Goal: Transaction & Acquisition: Subscribe to service/newsletter

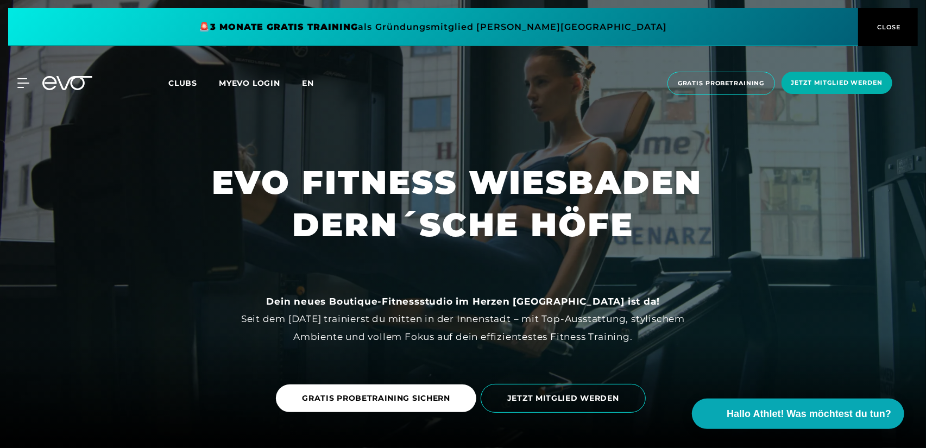
click at [311, 86] on span "en" at bounding box center [308, 83] width 12 height 10
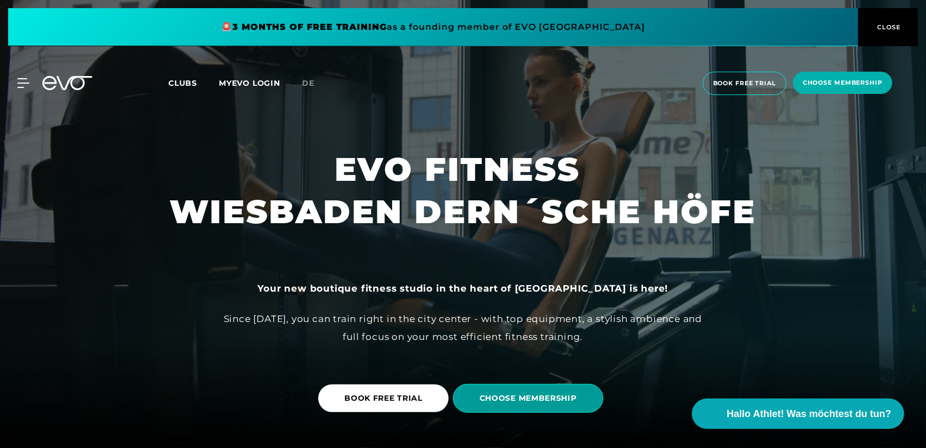
click at [539, 390] on span "CHOOSE MEMBERSHIP" at bounding box center [528, 398] width 150 height 29
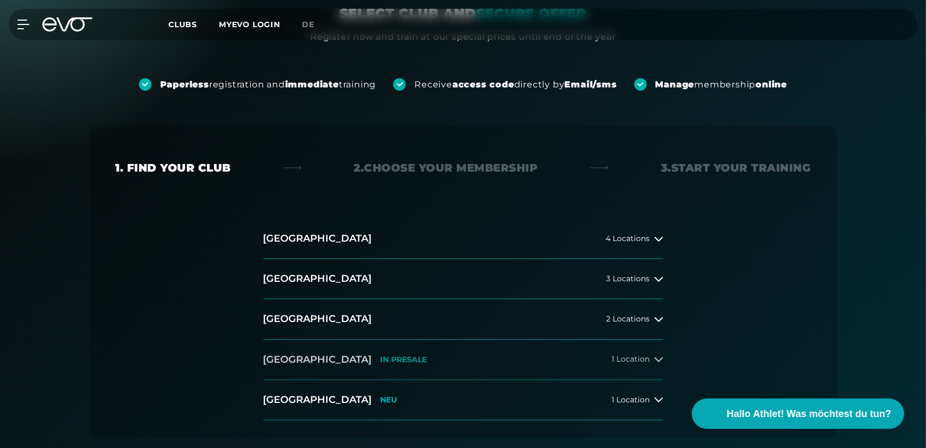
scroll to position [163, 0]
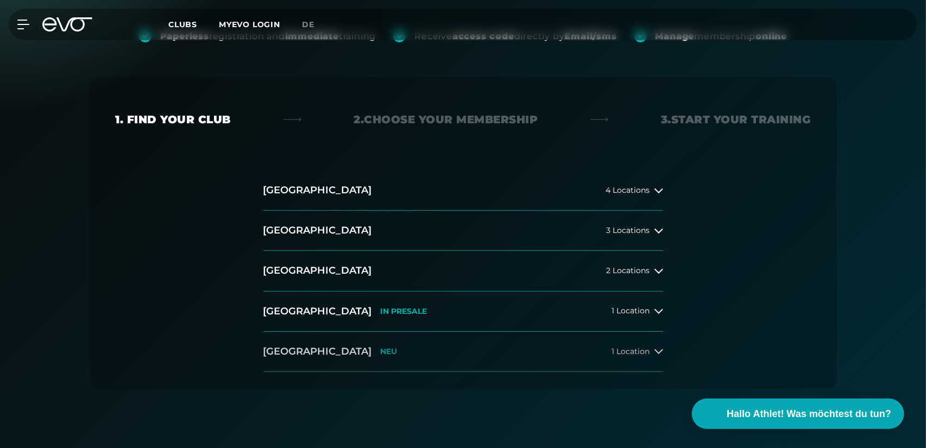
click at [421, 343] on button "[GEOGRAPHIC_DATA] NEU 1 Location" at bounding box center [463, 352] width 400 height 40
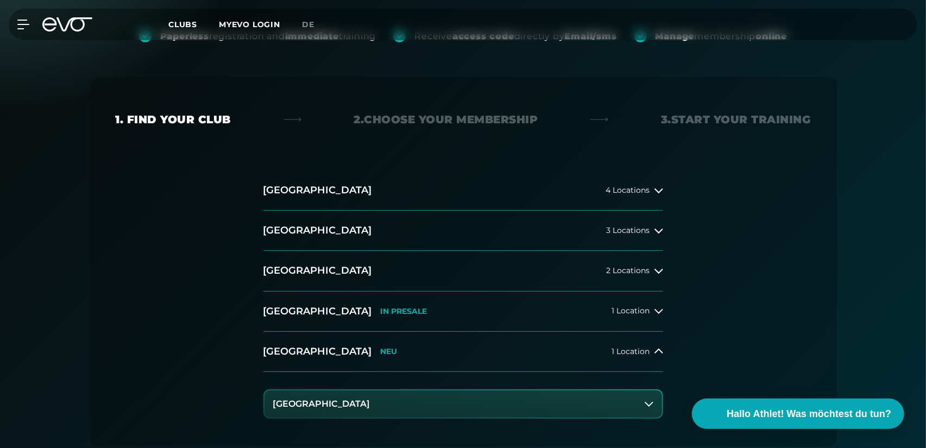
click at [359, 401] on button "[GEOGRAPHIC_DATA]" at bounding box center [464, 404] width 398 height 27
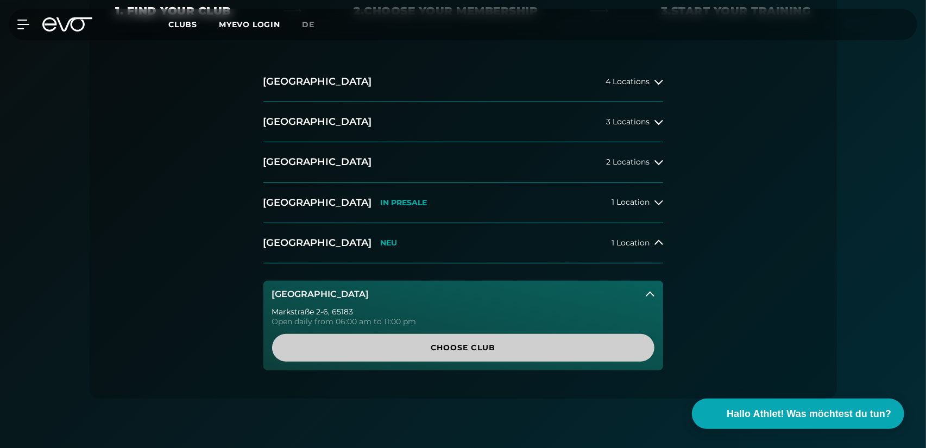
click at [381, 343] on span "Choose Club" at bounding box center [463, 347] width 330 height 11
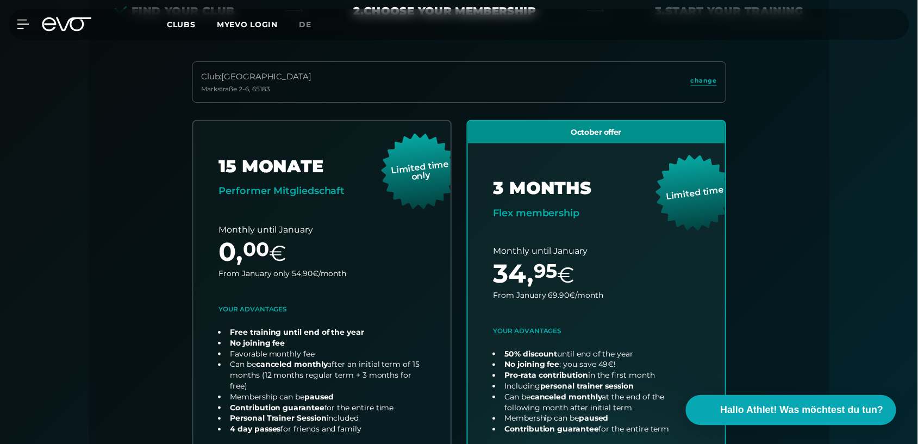
scroll to position [240, 0]
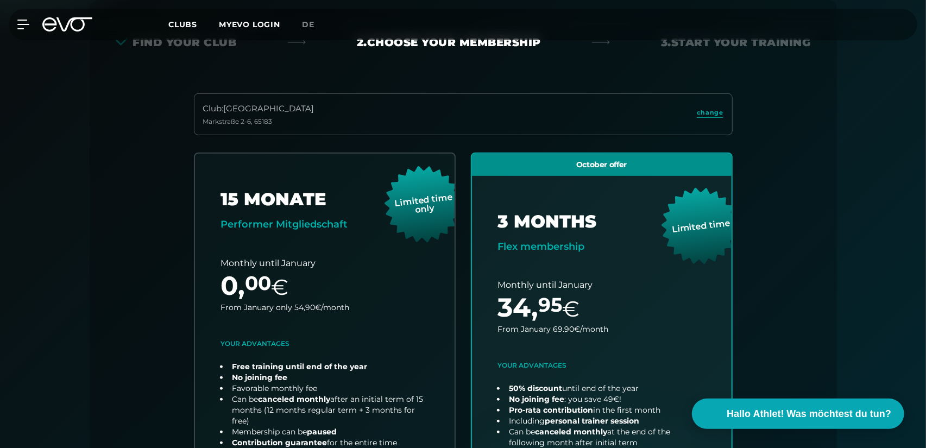
drag, startPoint x: 871, startPoint y: 192, endPoint x: 866, endPoint y: 184, distance: 9.0
click at [871, 192] on div "Paperless registration and immediate training Receive access code directly by E…" at bounding box center [463, 367] width 926 height 899
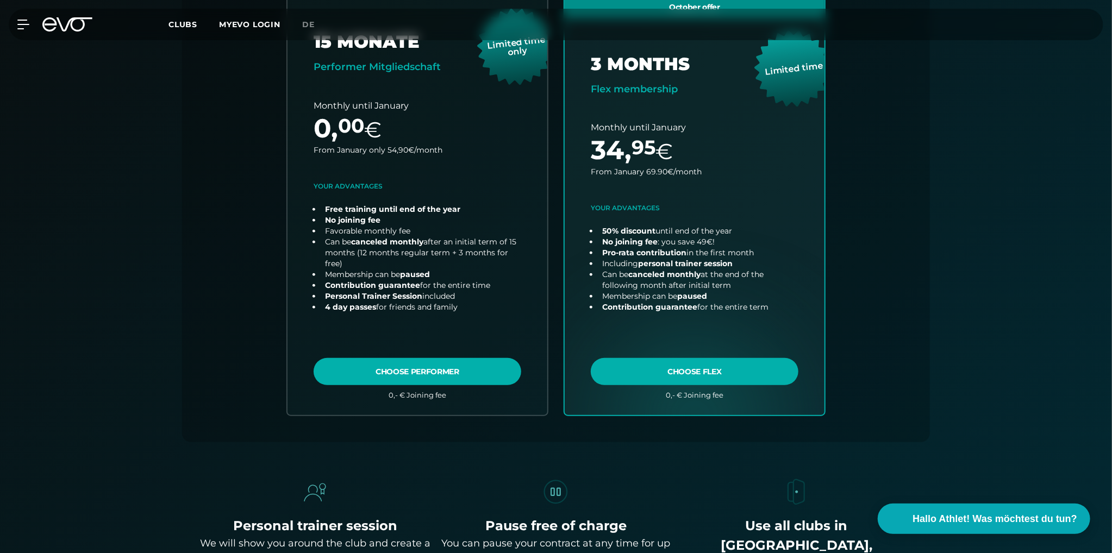
scroll to position [294, 0]
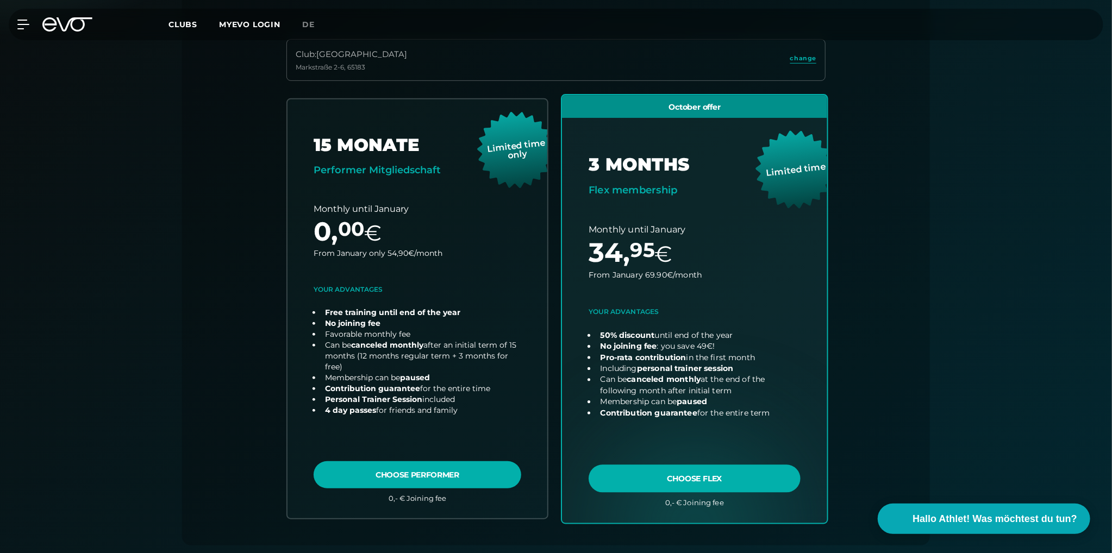
click at [641, 367] on link "choose plan" at bounding box center [694, 309] width 265 height 428
